Goal: Task Accomplishment & Management: Complete application form

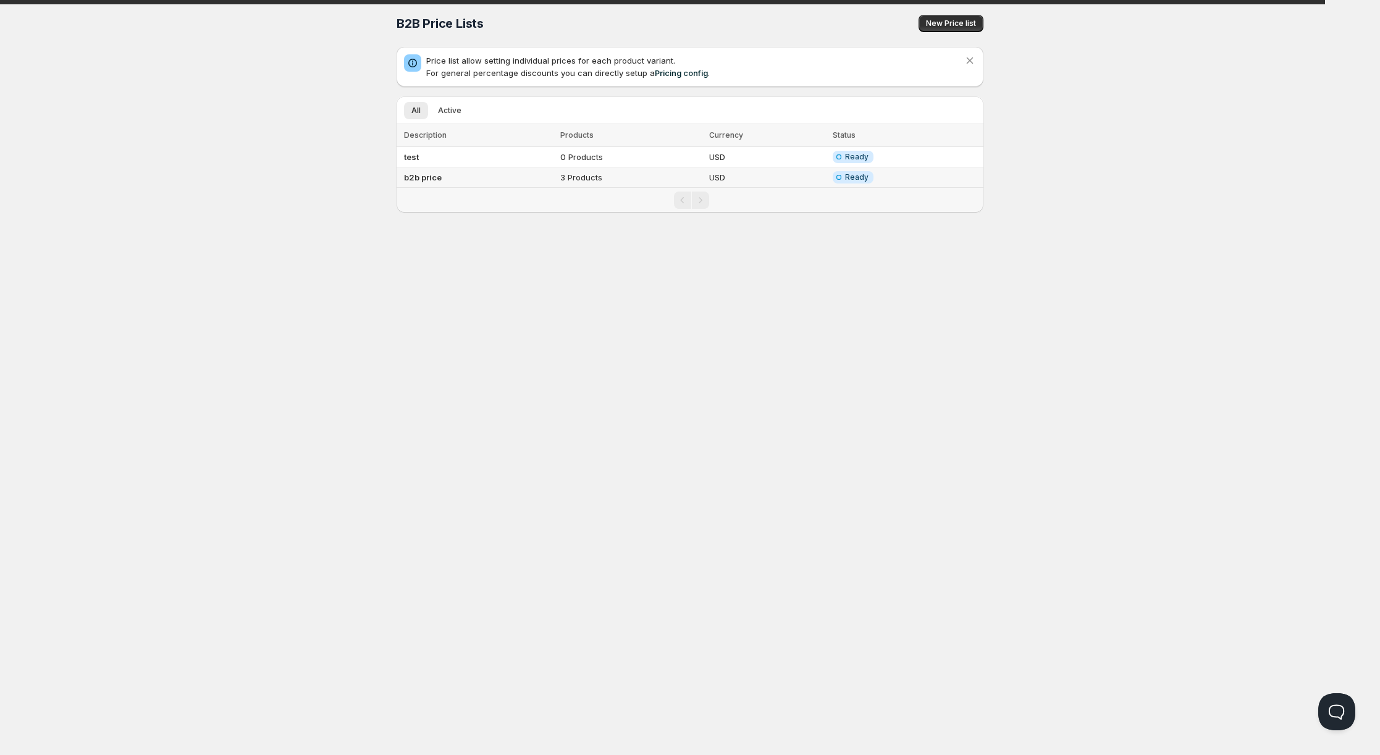
click at [454, 178] on td "b2b price" at bounding box center [476, 177] width 160 height 20
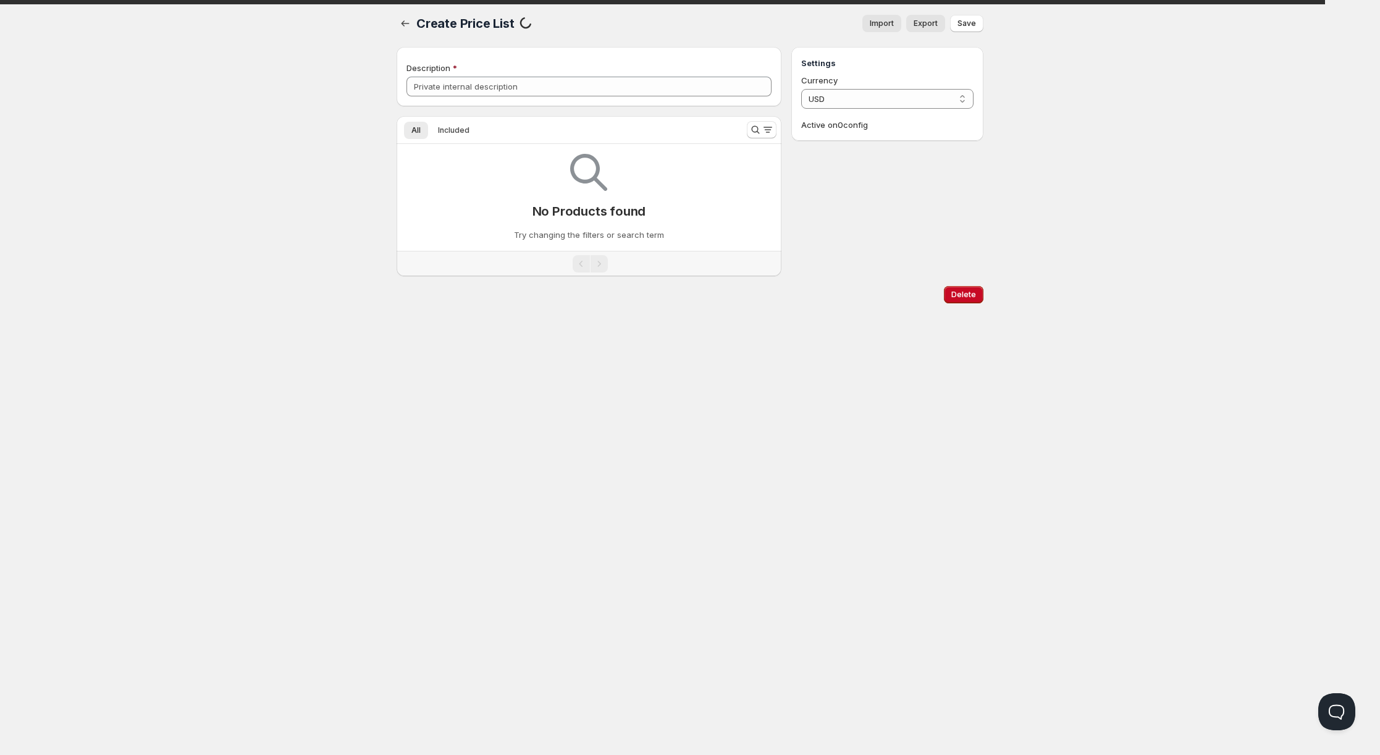
type input "b2b price"
click at [931, 27] on span "Export" at bounding box center [925, 24] width 24 height 10
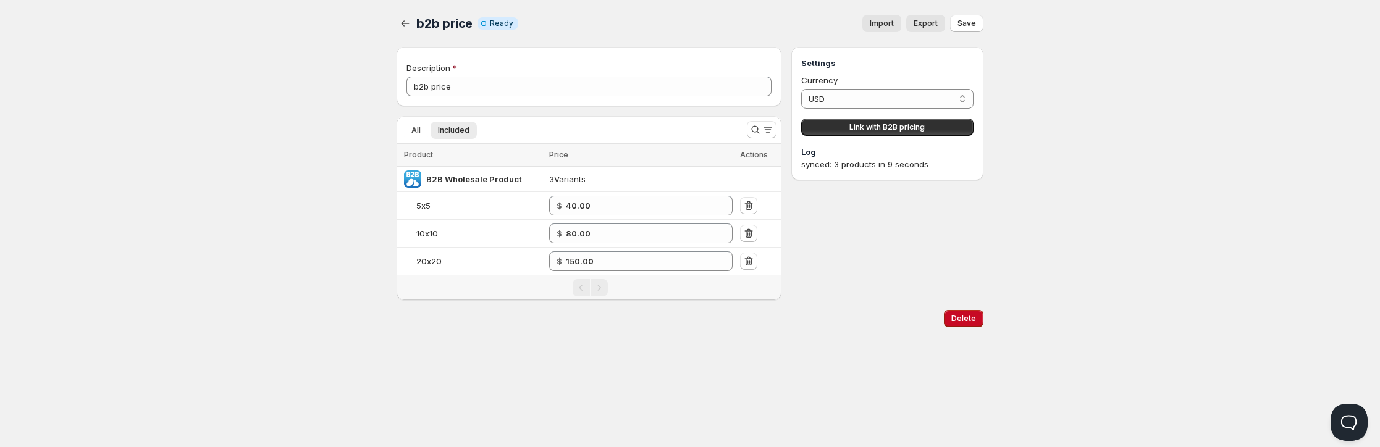
click at [923, 17] on link "Export" at bounding box center [925, 23] width 39 height 17
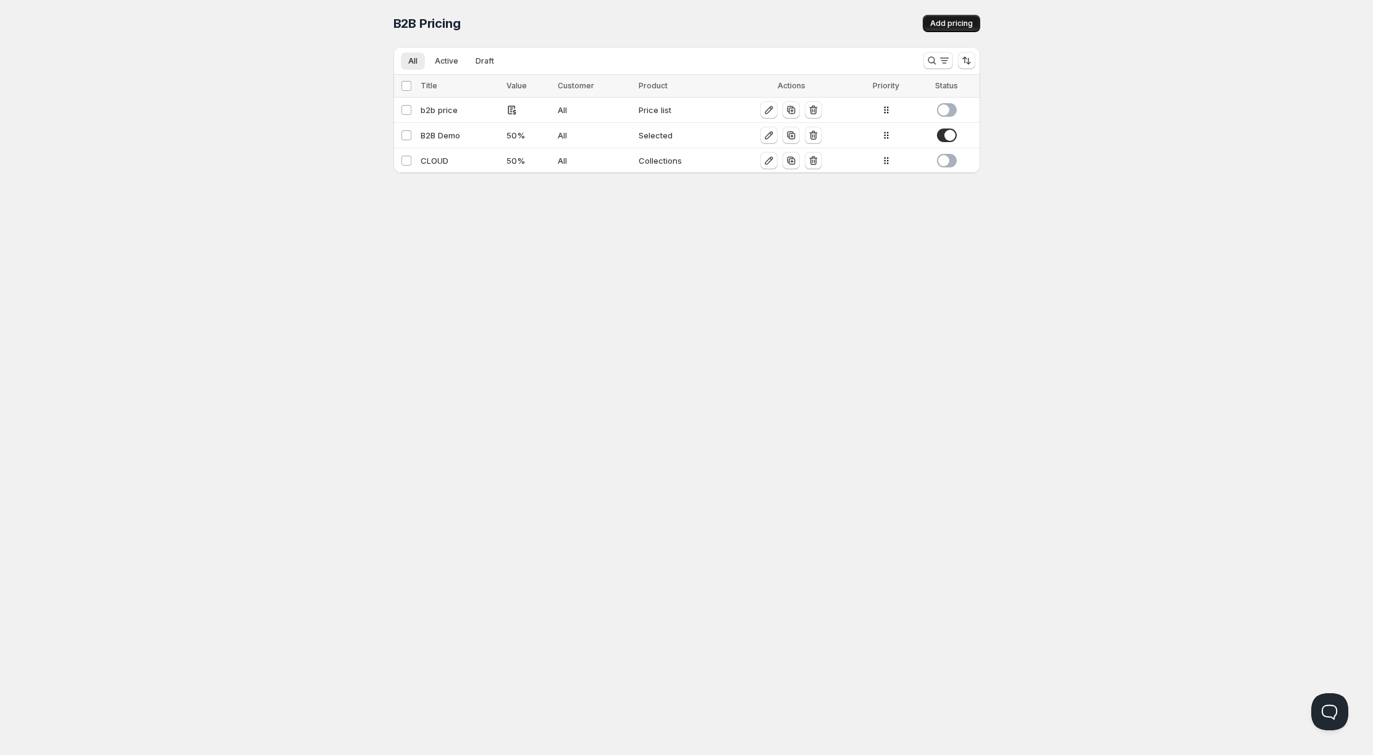
click at [957, 22] on span "Add pricing" at bounding box center [951, 24] width 43 height 10
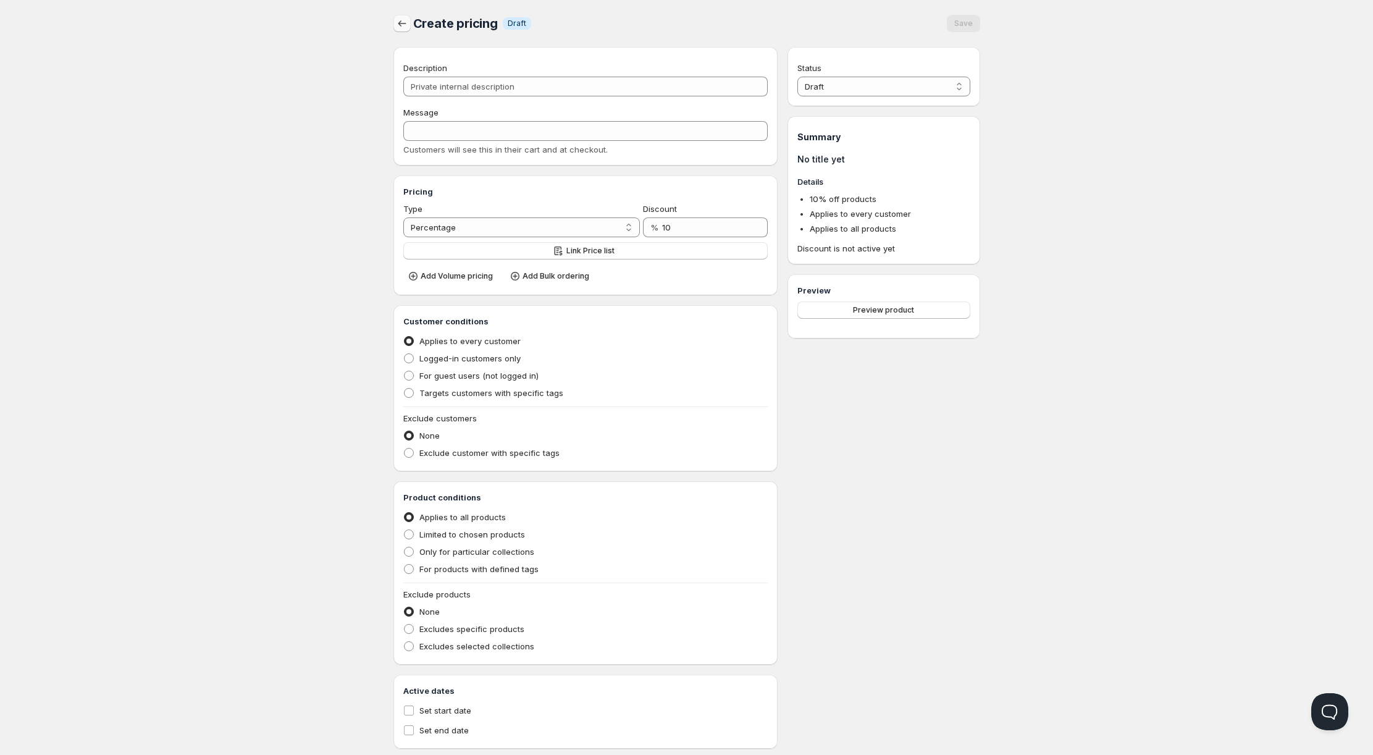
click at [408, 26] on icon "button" at bounding box center [402, 23] width 12 height 12
click at [443, 78] on input "Description" at bounding box center [585, 87] width 365 height 20
type input "t"
type input "T"
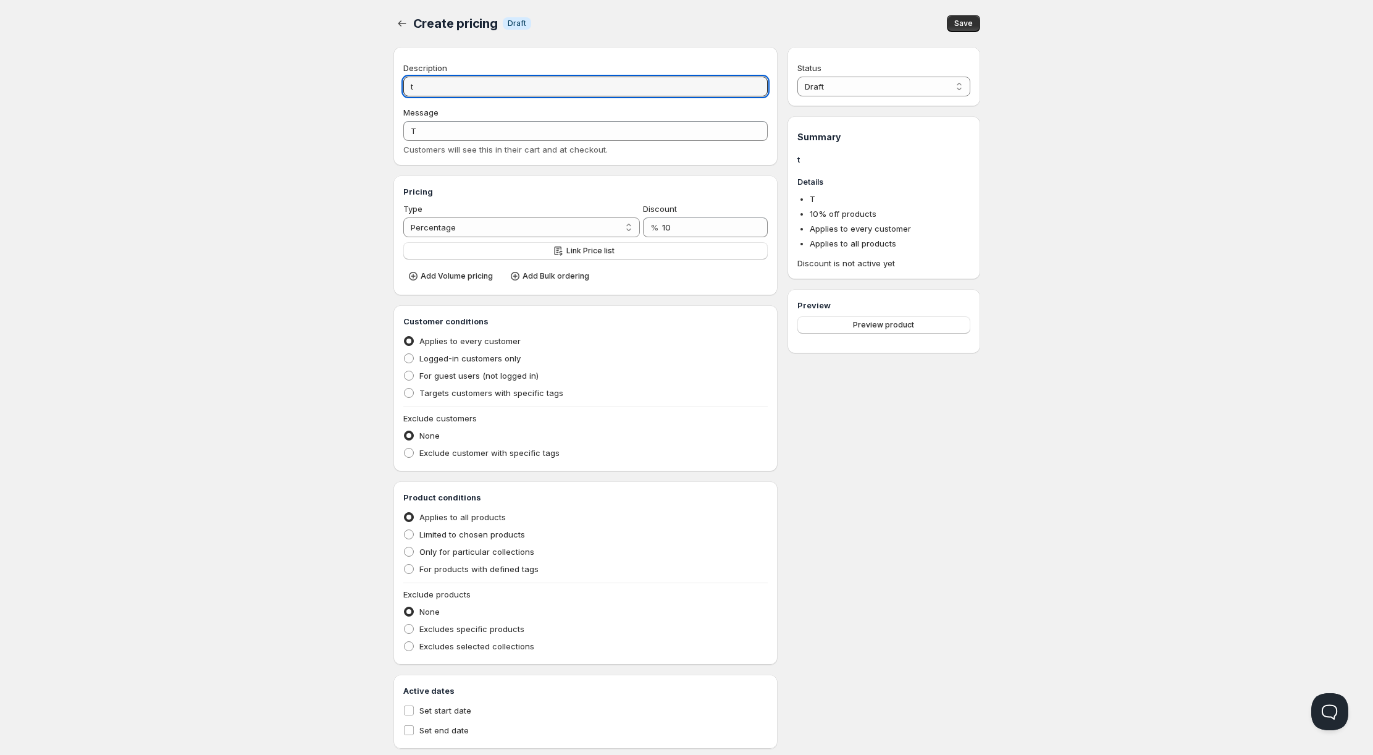
type input "tt"
type input "TT"
type input "tt"
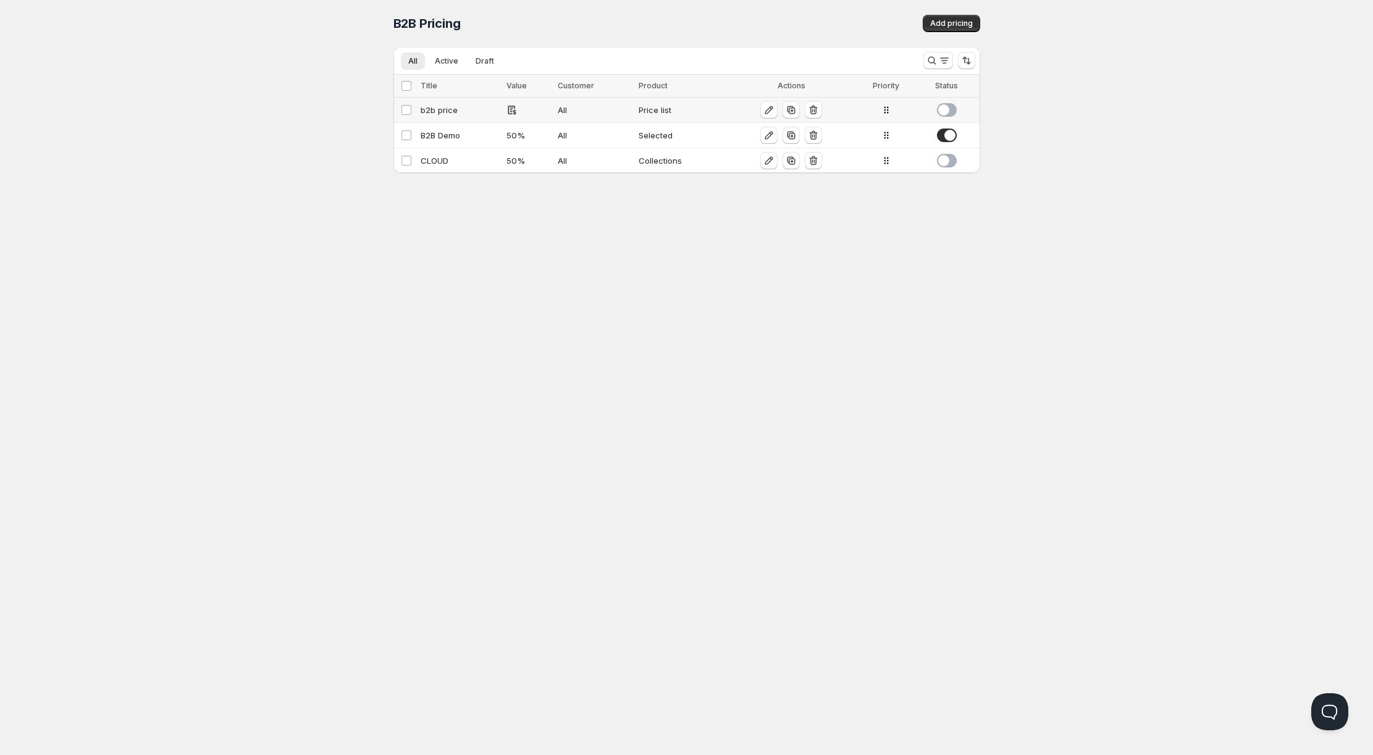
click at [453, 110] on div "b2b price" at bounding box center [460, 110] width 79 height 12
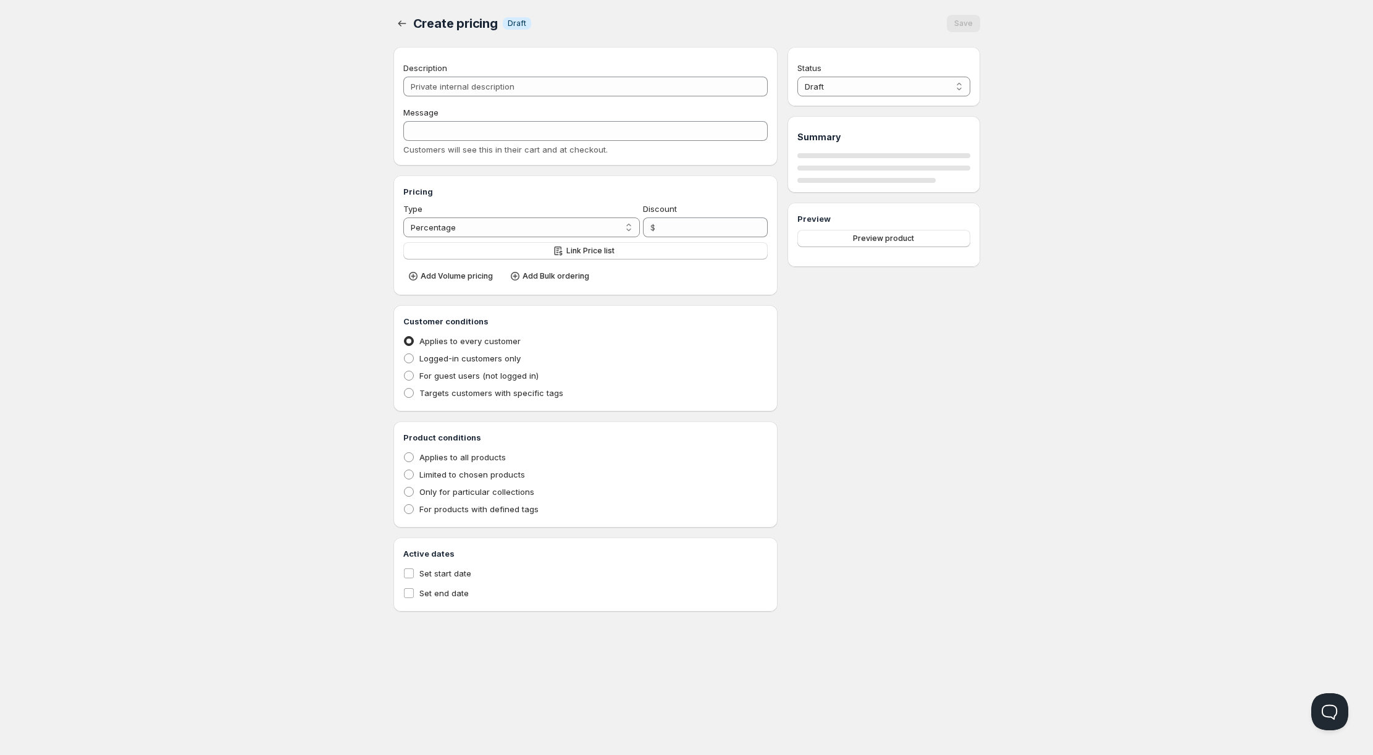
type input "b2b price"
type input "PL_B2B_PRICE"
radio input "true"
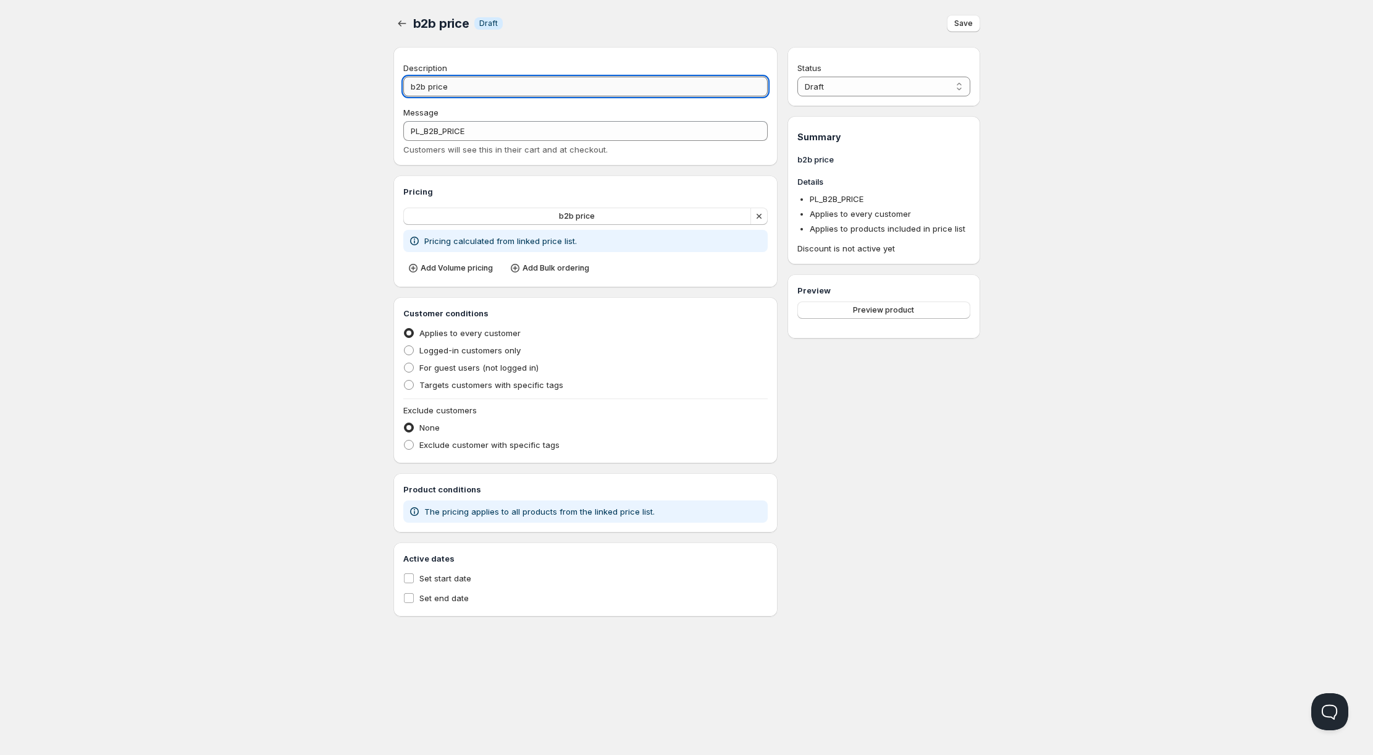
click at [471, 91] on input "b2b price" at bounding box center [585, 87] width 365 height 20
type input "b2b price"
click at [406, 24] on icon "button" at bounding box center [402, 23] width 12 height 12
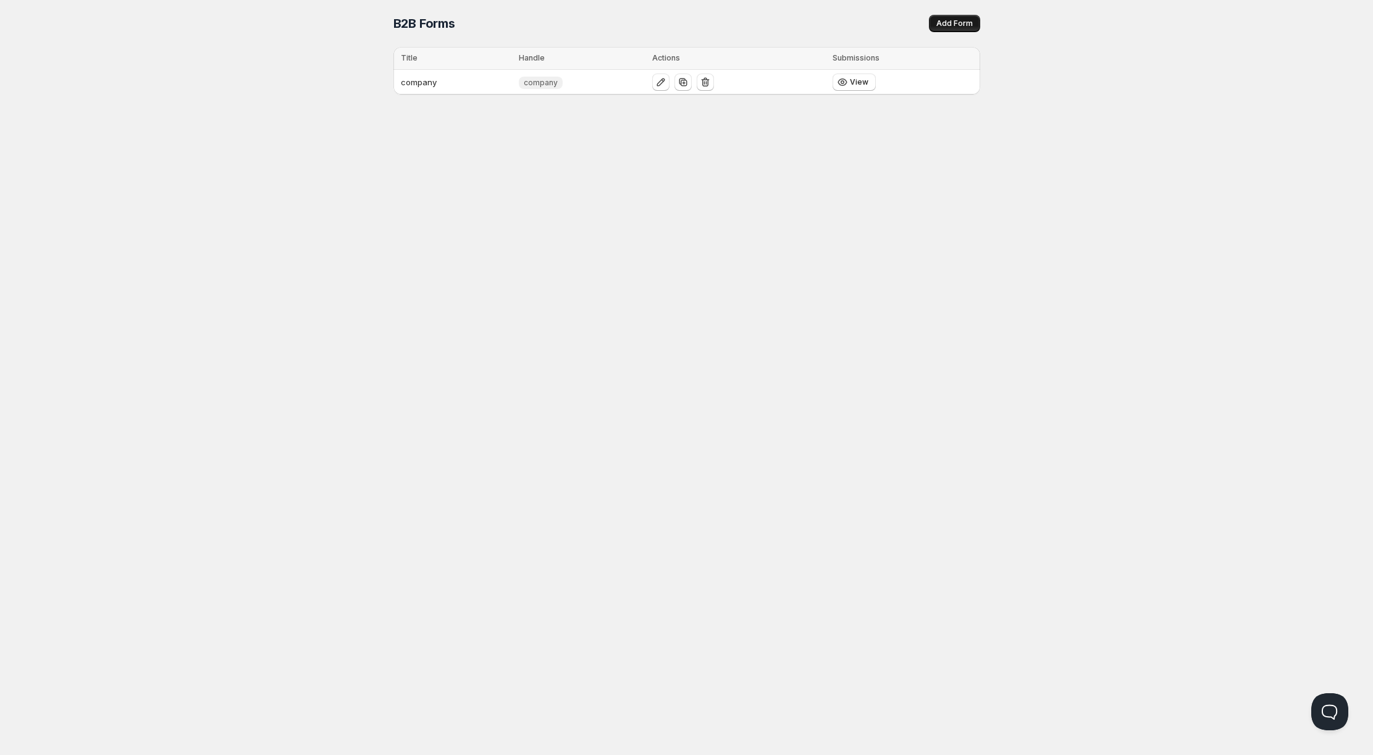
click at [952, 26] on span "Add Form" at bounding box center [954, 24] width 36 height 10
click at [416, 83] on td "company" at bounding box center [454, 82] width 122 height 25
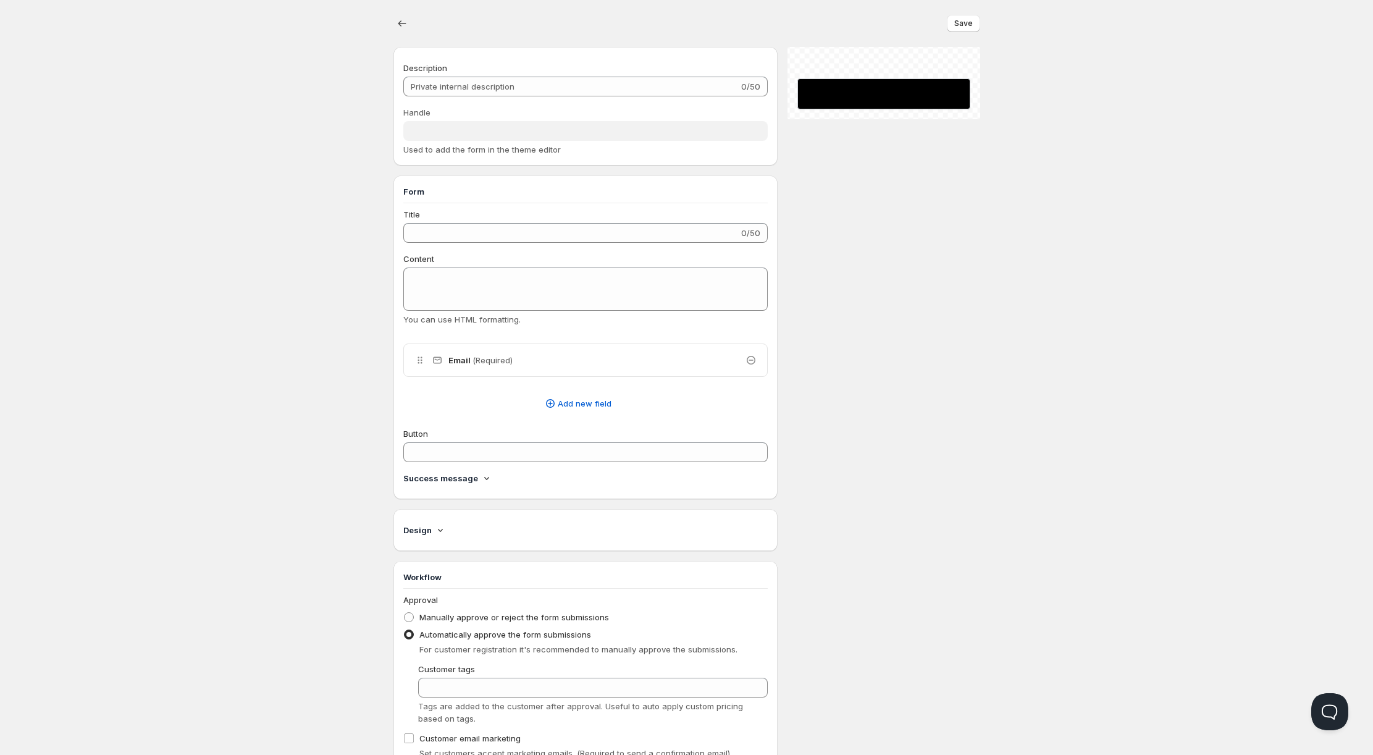
type input "company"
type input "Register your Company"
type textarea "Sign up as a Company to receive exclusive B2B pricing."
type input "Register"
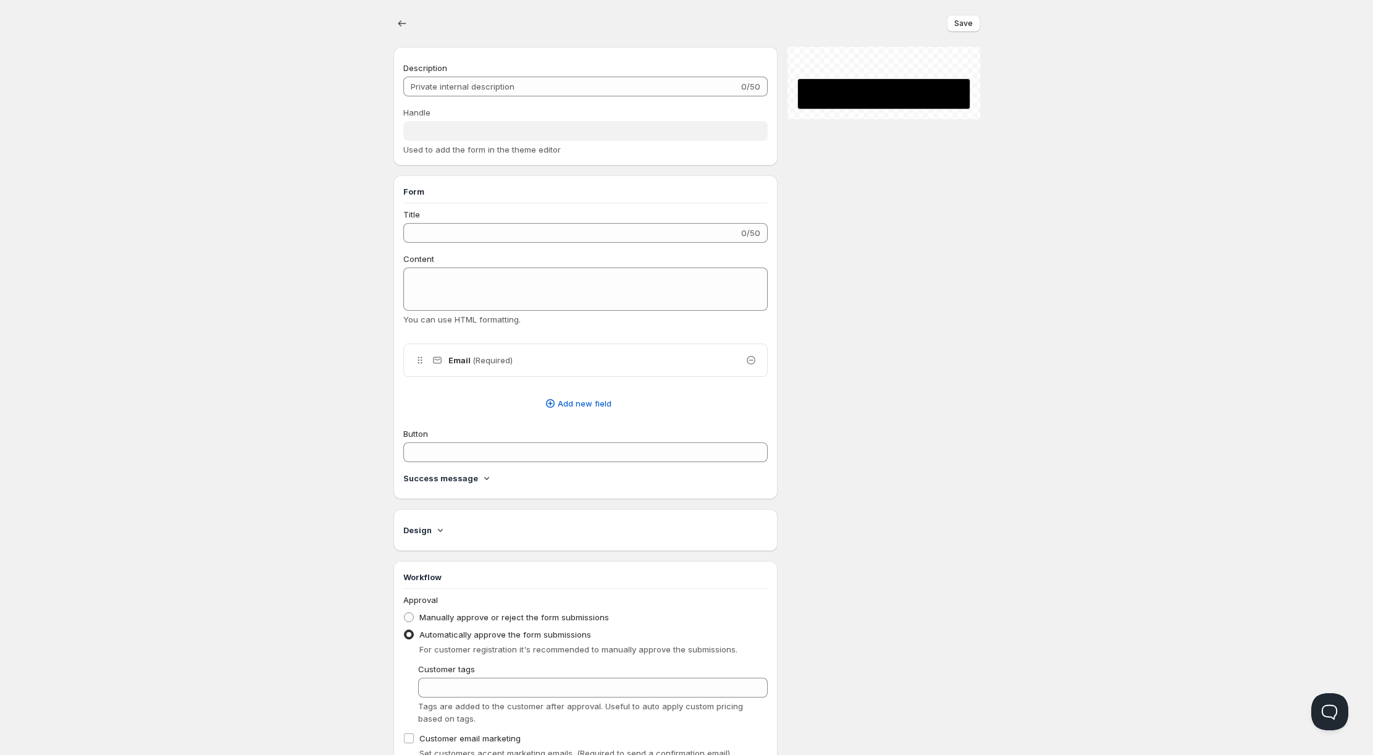
radio input "true"
checkbox input "true"
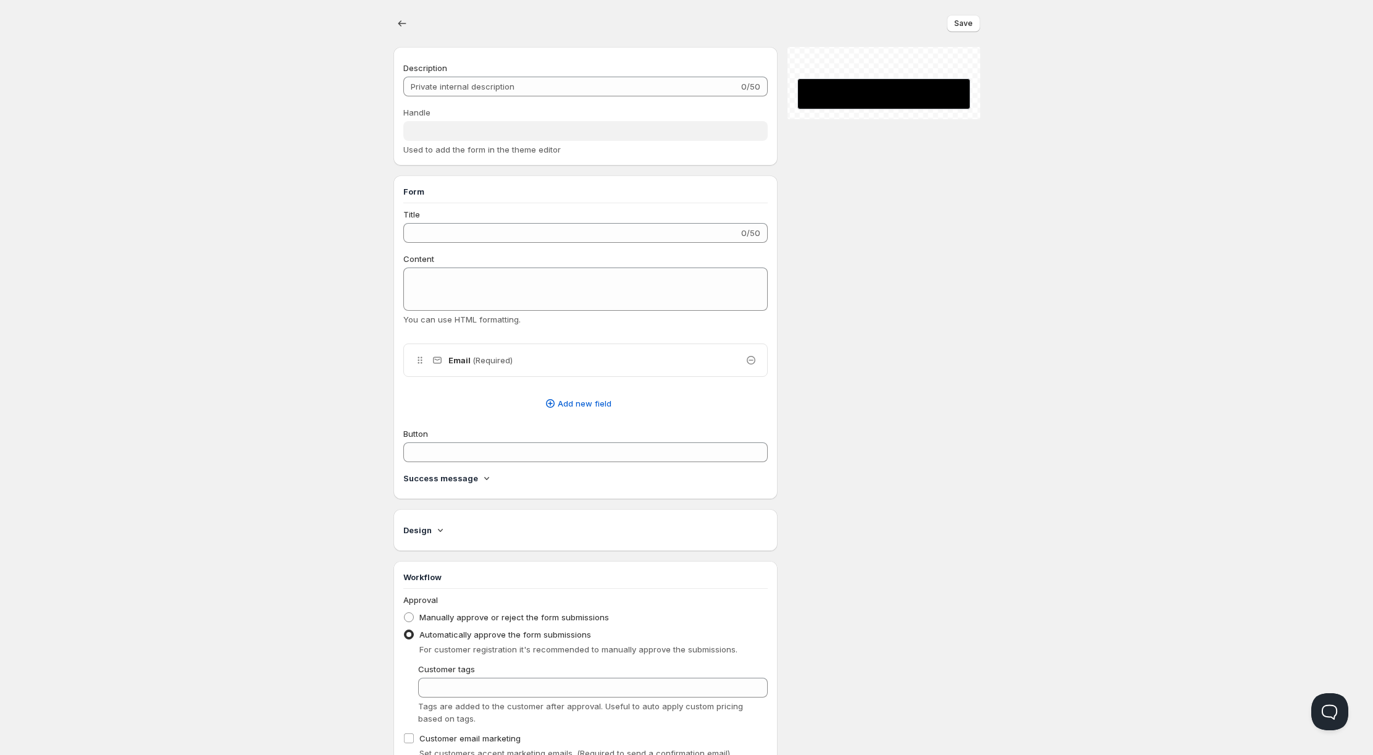
checkbox input "true"
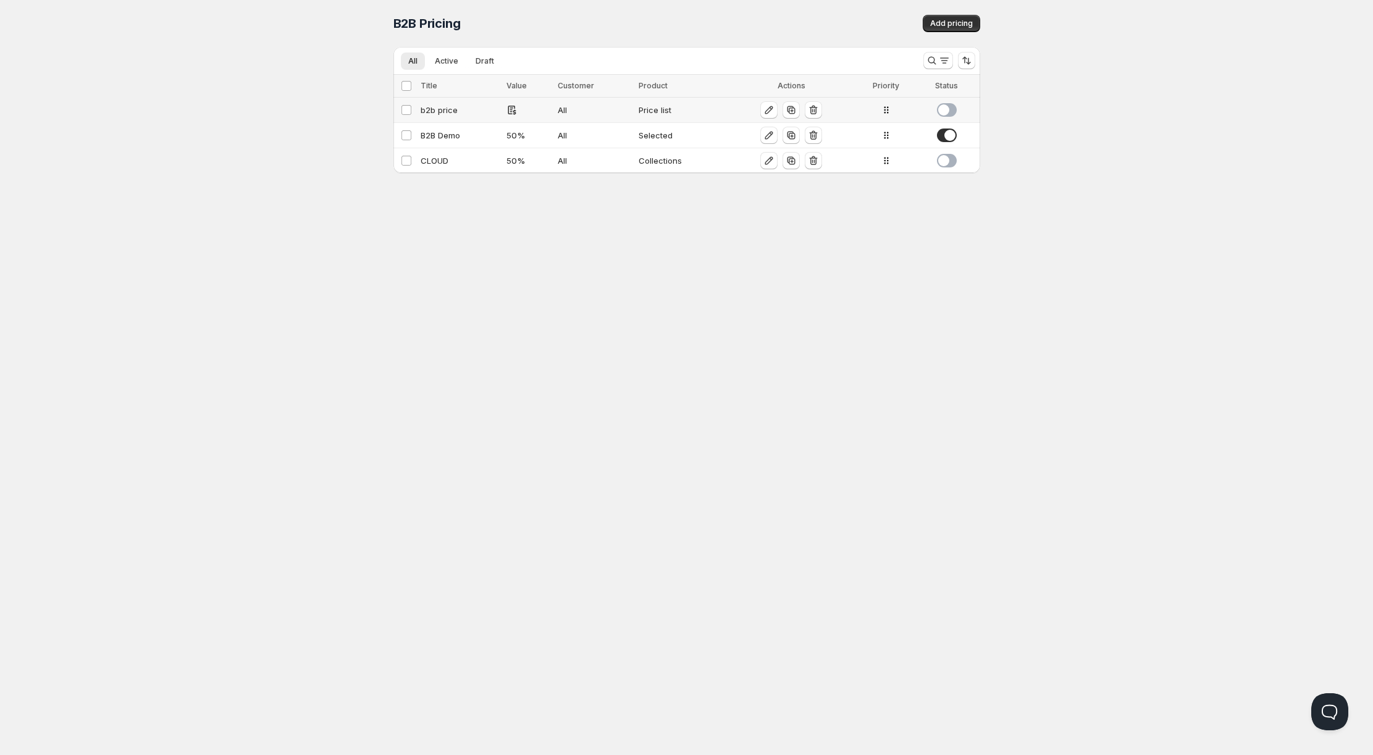
click at [440, 109] on div "b2b price" at bounding box center [460, 110] width 79 height 12
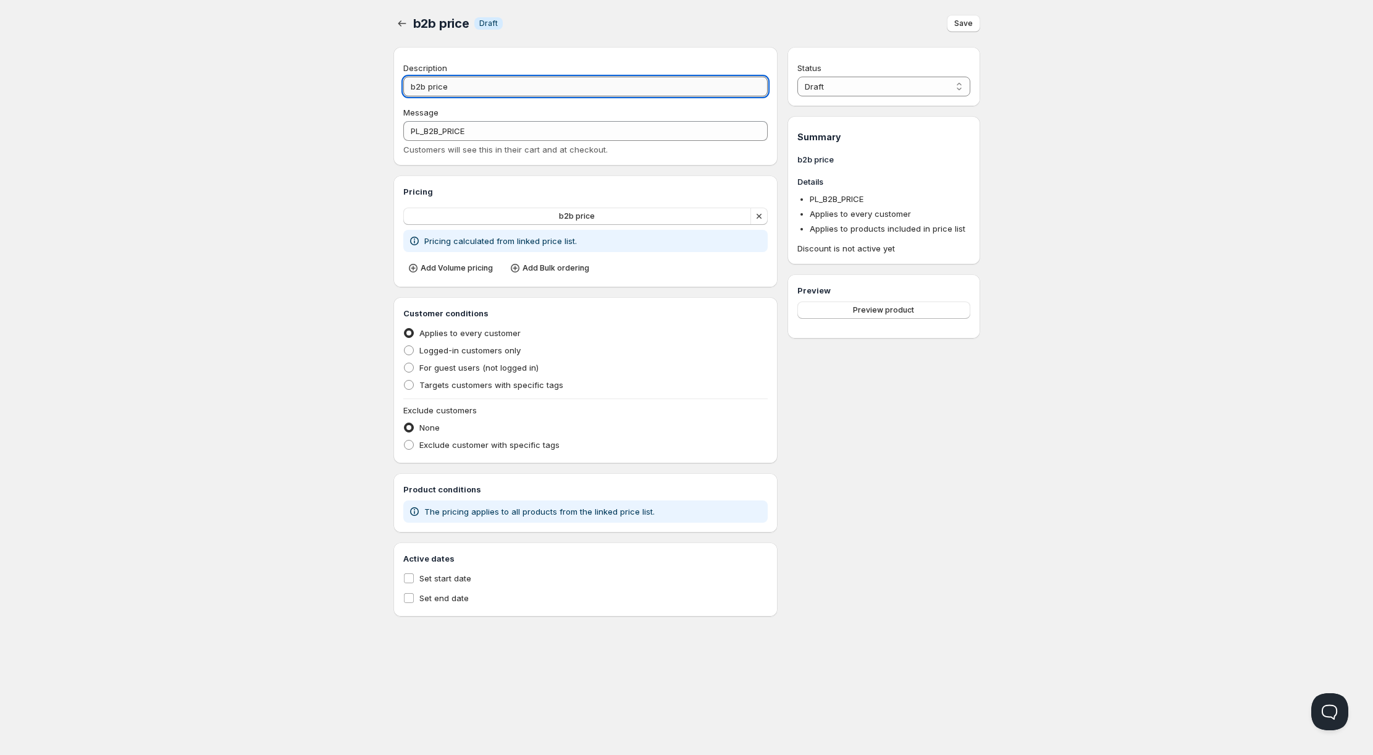
click at [458, 79] on input "b2b price" at bounding box center [585, 87] width 365 height 20
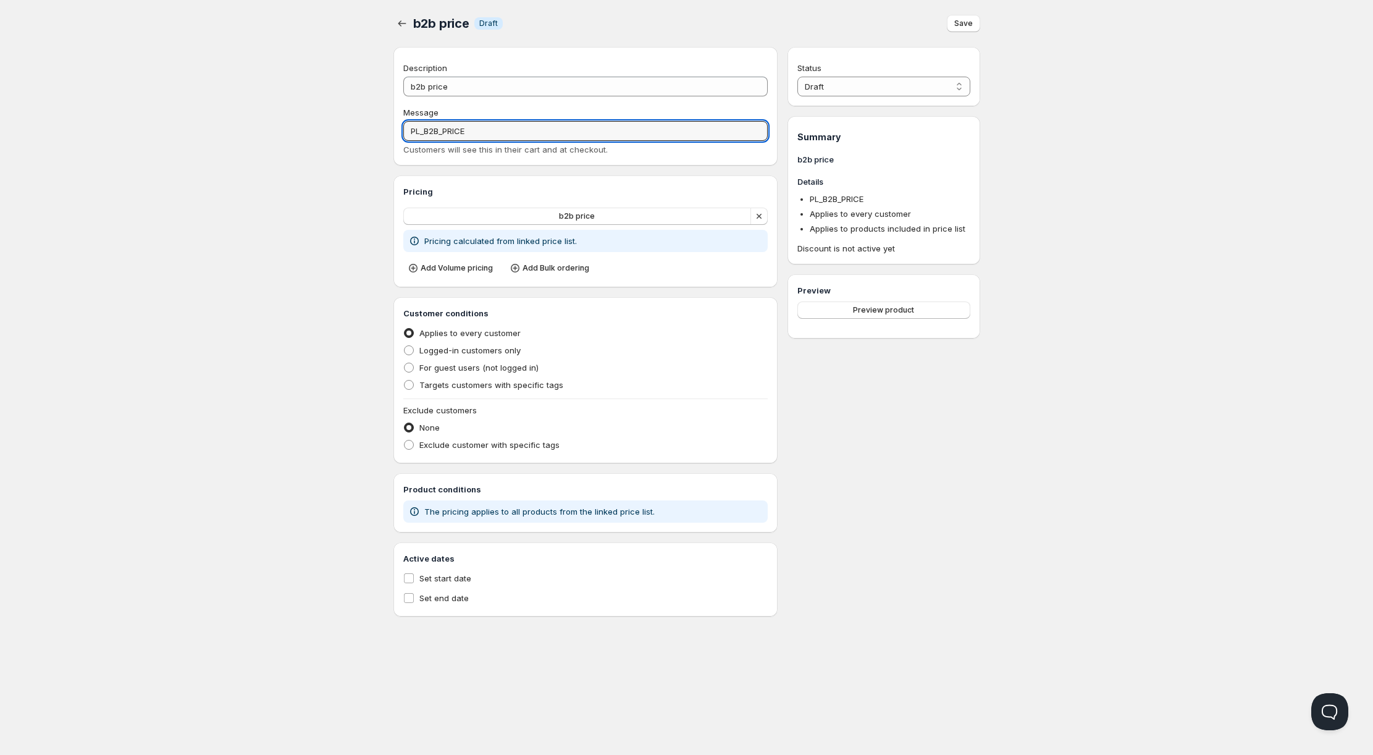
drag, startPoint x: 458, startPoint y: 133, endPoint x: 382, endPoint y: 130, distance: 76.0
click at [382, 130] on div "b2b price . This page is ready b2b price Info Draft Save Description b2b price …" at bounding box center [687, 308] width 616 height 616
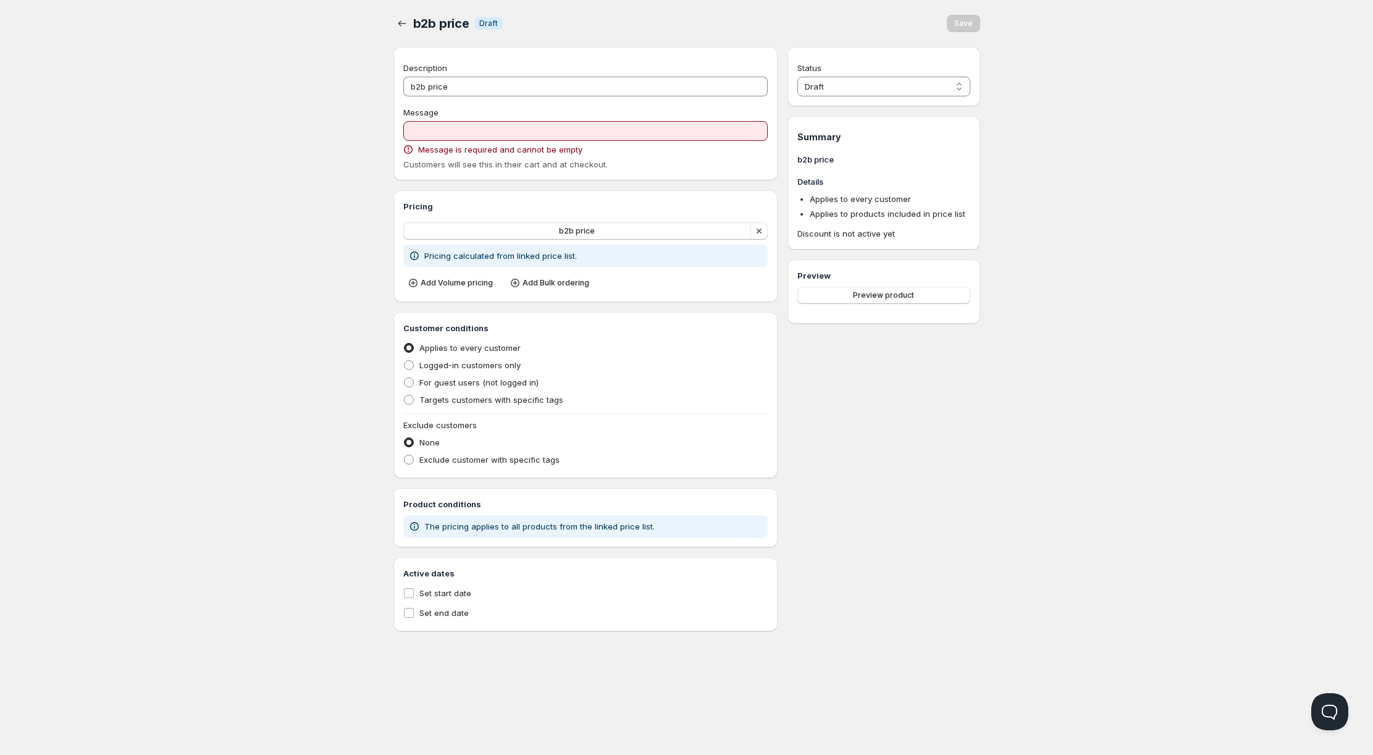
click at [381, 130] on div "b2b price . This page is ready b2b price Info Draft Save Description b2b price …" at bounding box center [687, 315] width 616 height 631
